Goal: Find contact information: Find contact information

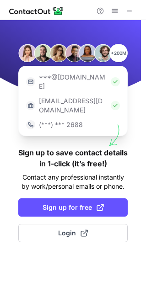
click at [92, 224] on button "Login" at bounding box center [72, 233] width 109 height 18
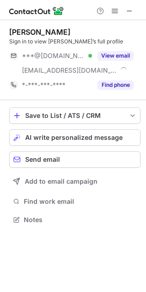
scroll to position [213, 146]
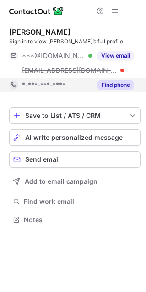
click at [116, 85] on button "Find phone" at bounding box center [115, 84] width 36 height 9
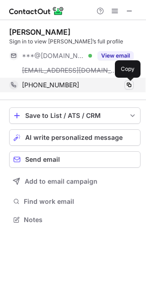
click at [129, 84] on span at bounding box center [128, 84] width 7 height 7
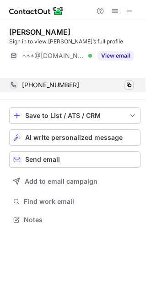
scroll to position [198, 146]
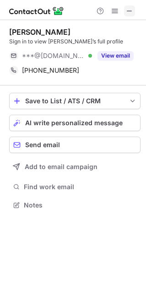
click at [130, 11] on span at bounding box center [129, 10] width 7 height 7
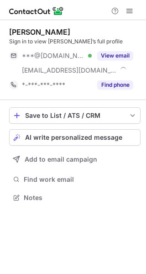
scroll to position [191, 146]
click at [71, 141] on span "AI write personalized message" at bounding box center [73, 137] width 97 height 7
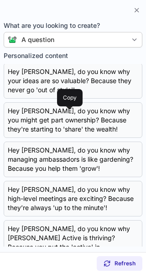
scroll to position [240, 0]
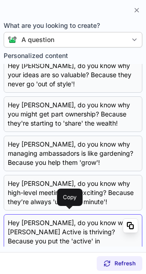
click at [127, 222] on span at bounding box center [130, 225] width 7 height 7
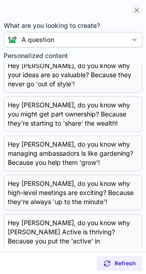
click at [135, 15] on button at bounding box center [137, 10] width 11 height 11
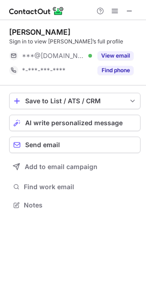
scroll to position [5, 5]
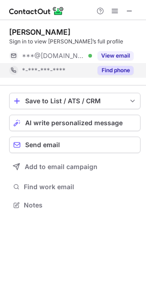
click at [113, 73] on button "Find phone" at bounding box center [115, 70] width 36 height 9
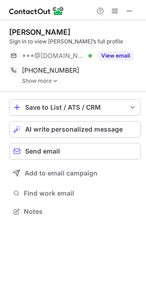
scroll to position [205, 146]
click at [55, 82] on img at bounding box center [55, 81] width 5 height 6
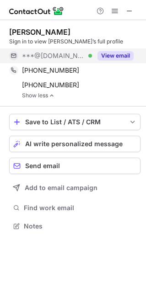
click at [114, 55] on button "View email" at bounding box center [115, 55] width 36 height 9
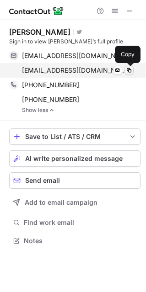
click at [127, 70] on span at bounding box center [128, 70] width 7 height 7
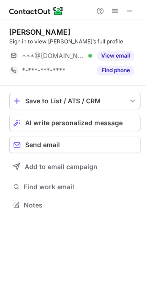
scroll to position [5, 5]
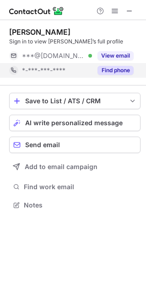
click at [111, 70] on button "Find phone" at bounding box center [115, 70] width 36 height 9
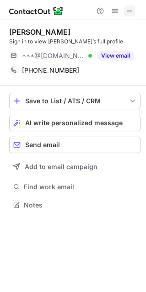
click at [129, 14] on span at bounding box center [129, 10] width 7 height 7
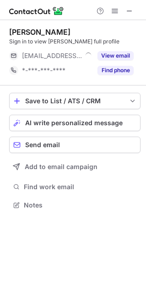
scroll to position [5, 5]
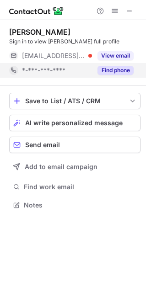
click at [129, 70] on button "Find phone" at bounding box center [115, 70] width 36 height 9
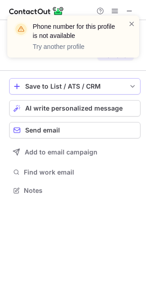
scroll to position [169, 146]
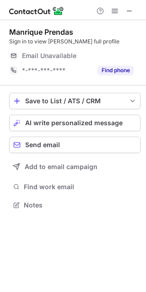
scroll to position [5, 5]
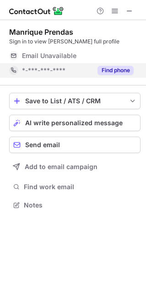
click at [126, 70] on button "Find phone" at bounding box center [115, 70] width 36 height 9
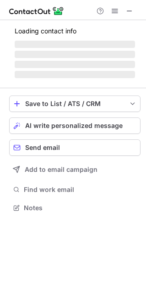
scroll to position [213, 146]
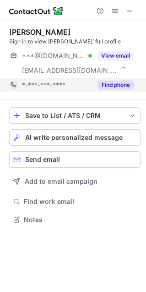
click at [127, 84] on button "Find phone" at bounding box center [115, 84] width 36 height 9
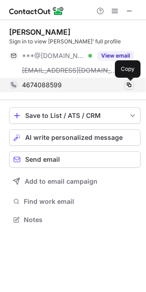
click at [127, 86] on span at bounding box center [128, 84] width 7 height 7
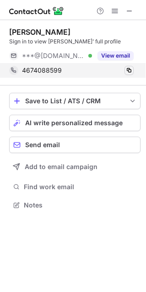
scroll to position [198, 146]
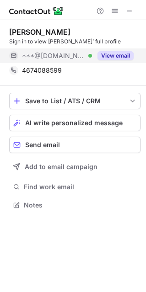
click at [113, 57] on button "View email" at bounding box center [115, 55] width 36 height 9
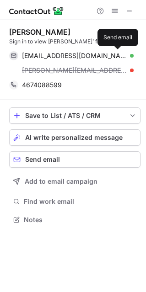
scroll to position [213, 146]
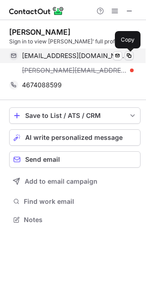
click at [129, 55] on span at bounding box center [128, 55] width 7 height 7
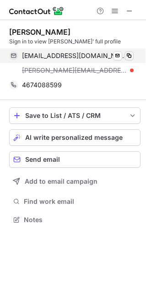
click at [129, 55] on span at bounding box center [128, 55] width 7 height 7
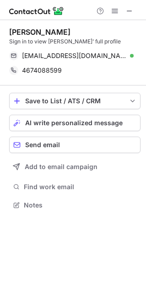
scroll to position [198, 146]
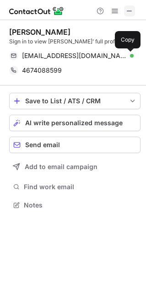
click at [132, 11] on span at bounding box center [129, 10] width 7 height 7
